Goal: Information Seeking & Learning: Learn about a topic

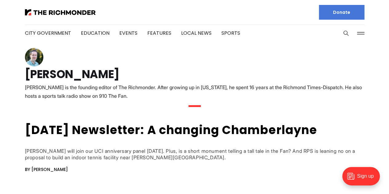
click at [362, 34] on button at bounding box center [360, 33] width 9 height 9
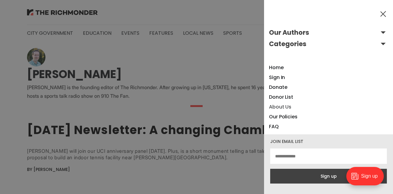
click at [284, 107] on link "About Us" at bounding box center [280, 106] width 22 height 7
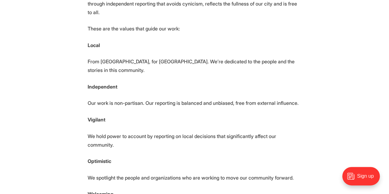
scroll to position [121, 0]
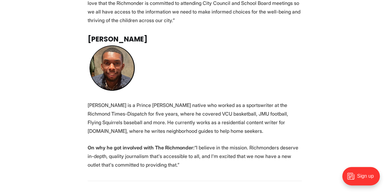
scroll to position [1171, 0]
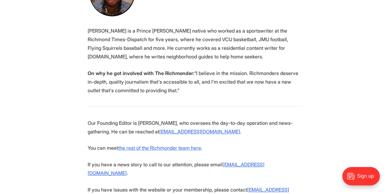
drag, startPoint x: 158, startPoint y: 89, endPoint x: 216, endPoint y: 92, distance: 58.4
copy p "mphillips@richmonder.org"
click at [278, 69] on p "On why he got involved with The Richmonder: “I believe in the mission. Richmond…" at bounding box center [195, 82] width 214 height 26
click at [149, 119] on p "Our Founding Editor is Michael Phillips, who oversees the day-to-day operation …" at bounding box center [195, 127] width 214 height 17
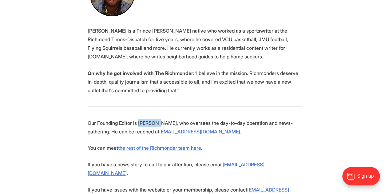
click at [149, 119] on p "Our Founding Editor is Michael Phillips, who oversees the day-to-day operation …" at bounding box center [195, 127] width 214 height 17
copy p "Michael"
click at [203, 119] on p "Our Founding Editor is Michael Phillips, who oversees the day-to-day operation …" at bounding box center [195, 127] width 214 height 17
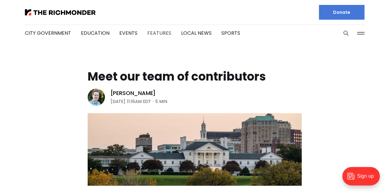
click at [154, 33] on link "Features" at bounding box center [159, 32] width 24 height 7
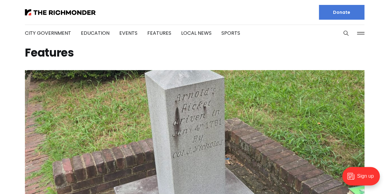
click at [359, 33] on button at bounding box center [360, 33] width 9 height 9
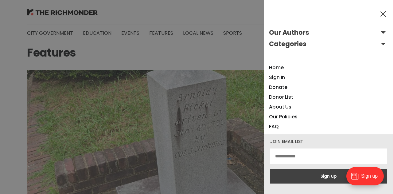
click at [177, 35] on div at bounding box center [196, 97] width 393 height 194
click at [192, 32] on div at bounding box center [196, 97] width 393 height 194
click at [384, 14] on button at bounding box center [383, 13] width 9 height 9
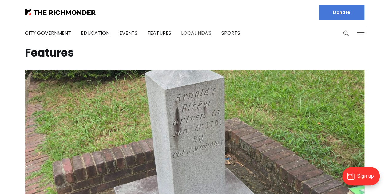
click at [187, 35] on link "Local News" at bounding box center [196, 32] width 30 height 7
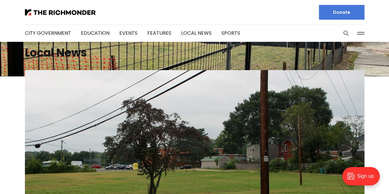
click at [360, 35] on button at bounding box center [360, 33] width 9 height 9
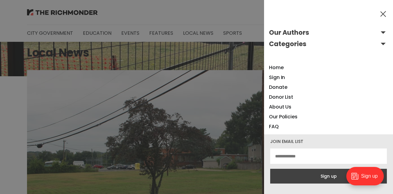
click at [378, 43] on button "Categories" at bounding box center [328, 44] width 119 height 10
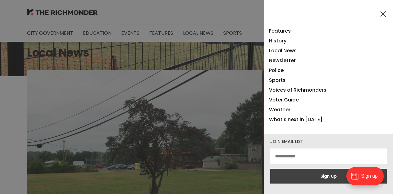
scroll to position [96, 0]
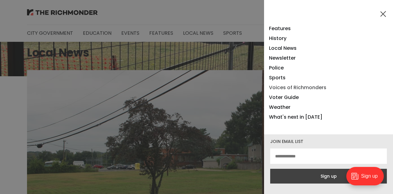
click at [291, 87] on link "Voices of Richmonders" at bounding box center [297, 87] width 57 height 7
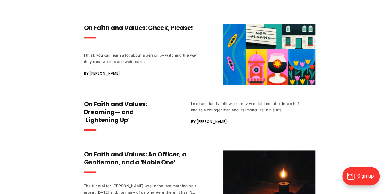
scroll to position [330, 0]
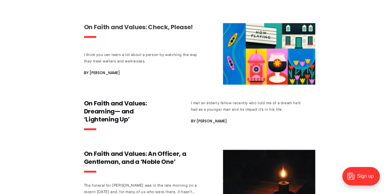
click at [142, 29] on h3 "On Faith and Values: Check, Please!" at bounding box center [141, 27] width 114 height 8
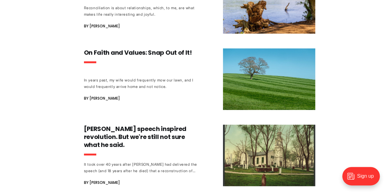
scroll to position [585, 0]
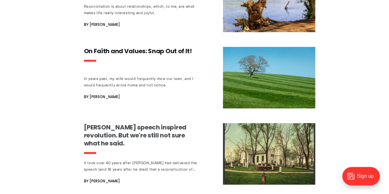
click at [116, 135] on h3 "Patrick Henry's speech inspired revolution. But we're still not sure what he sa…" at bounding box center [141, 135] width 114 height 24
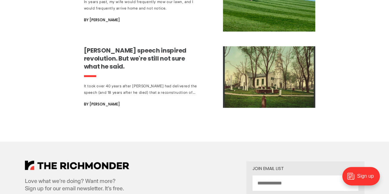
scroll to position [662, 0]
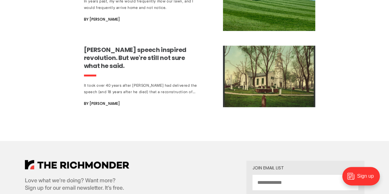
click at [93, 61] on h3 "Patrick Henry's speech inspired revolution. But we're still not sure what he sa…" at bounding box center [141, 58] width 114 height 24
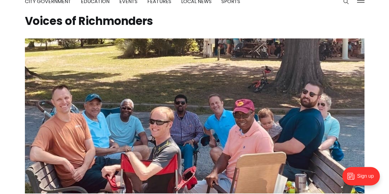
scroll to position [0, 0]
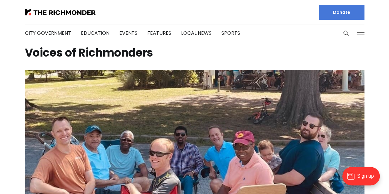
click at [71, 52] on h1 "Voices of Richmonders" at bounding box center [194, 53] width 339 height 10
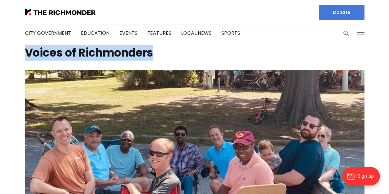
click at [71, 52] on h1 "Voices of Richmonders" at bounding box center [194, 53] width 339 height 10
copy div "Voices of Richmonders"
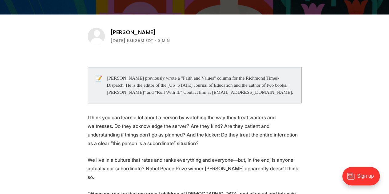
scroll to position [187, 0]
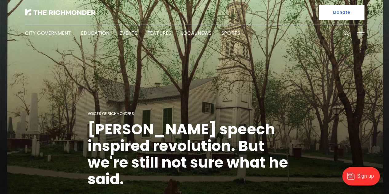
scroll to position [122, 0]
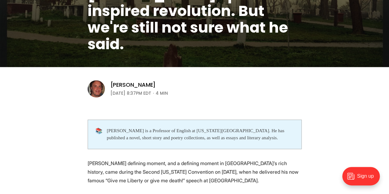
scroll to position [135, 0]
